Goal: Information Seeking & Learning: Learn about a topic

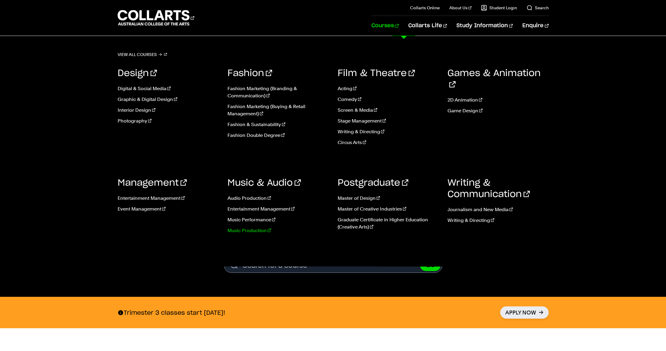
click at [254, 232] on link "Music Production" at bounding box center [277, 230] width 101 height 7
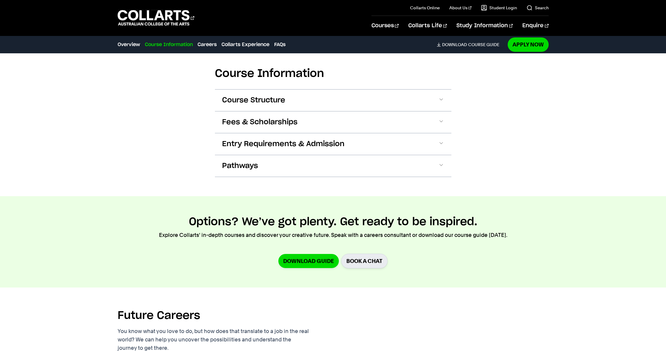
scroll to position [732, 0]
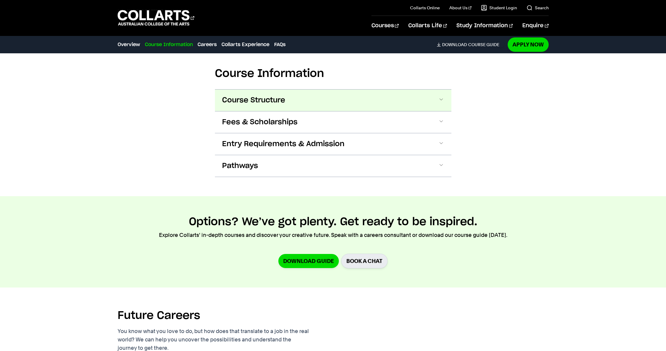
click at [310, 96] on button "Course Structure" at bounding box center [333, 100] width 236 height 22
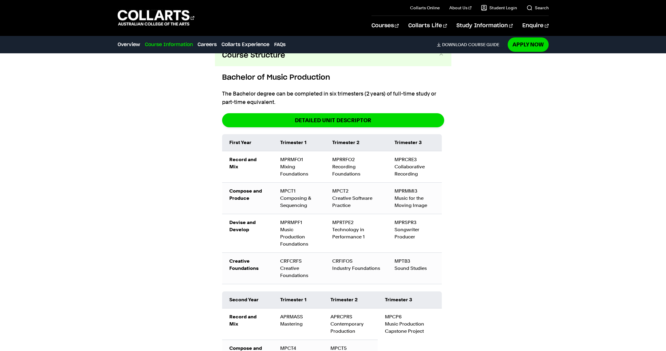
scroll to position [989, 0]
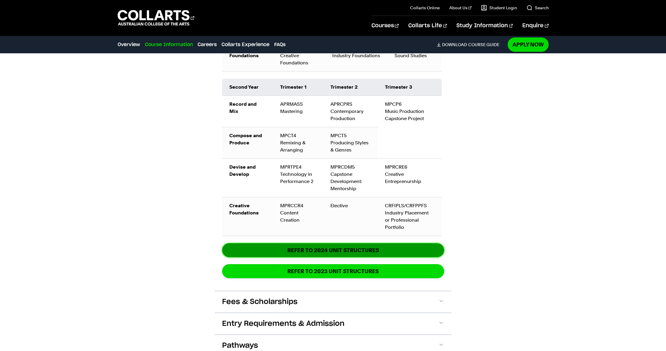
click at [388, 243] on link "REFER TO 2024 unit structures" at bounding box center [333, 250] width 222 height 14
